Goal: Register for event/course

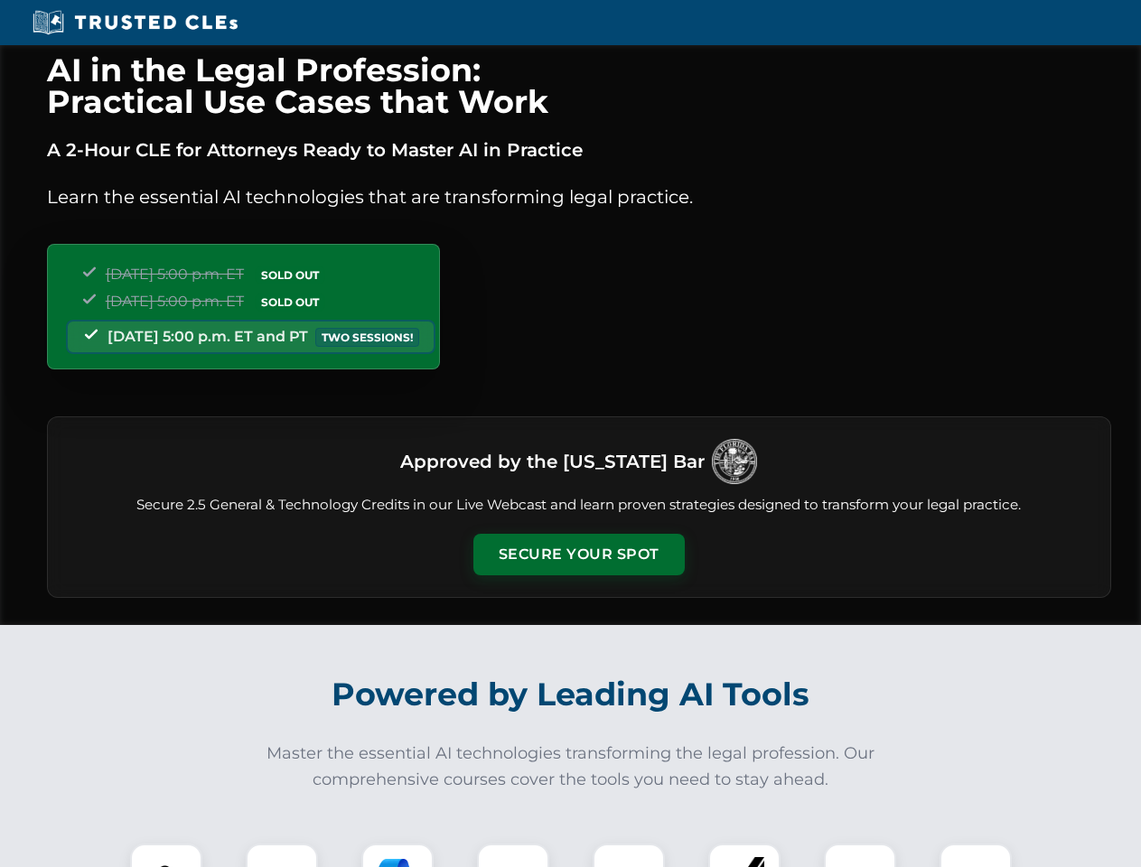
click at [578, 555] on button "Secure Your Spot" at bounding box center [578, 555] width 211 height 42
click at [166, 856] on img at bounding box center [166, 880] width 52 height 52
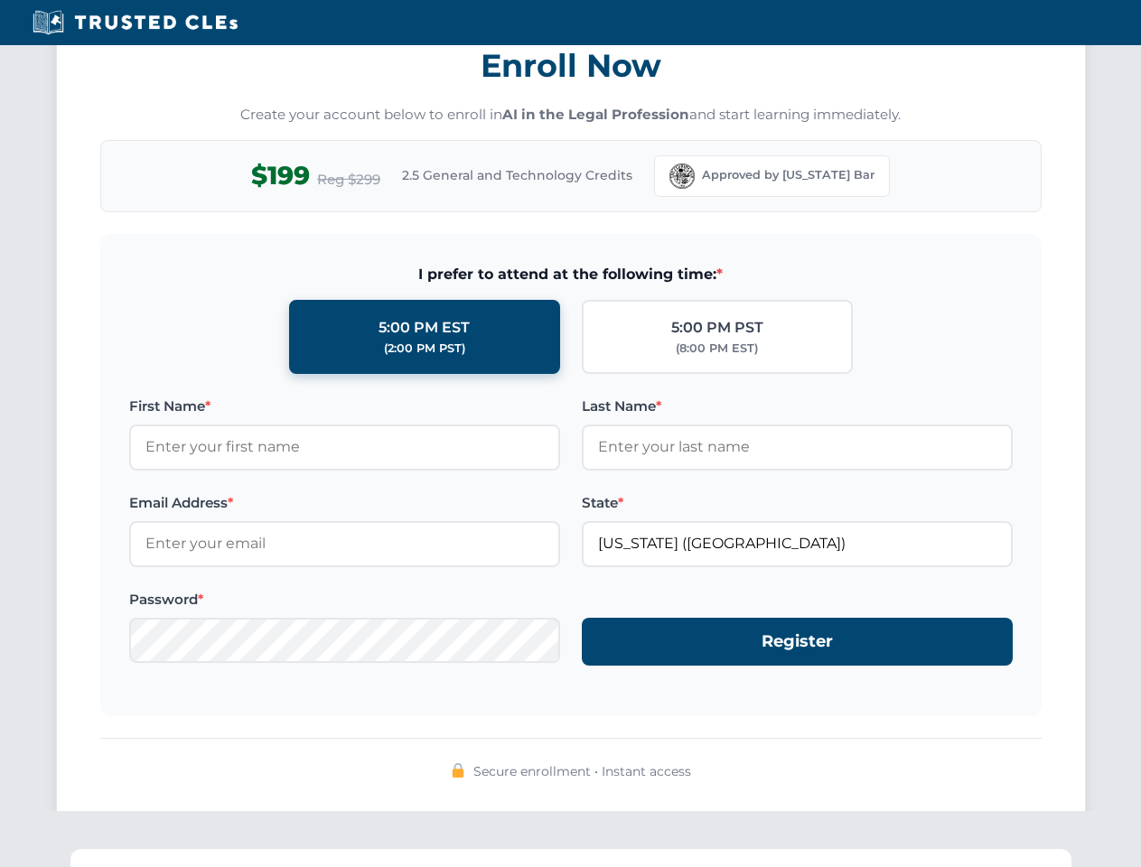
scroll to position [1774, 0]
